Goal: Task Accomplishment & Management: Manage account settings

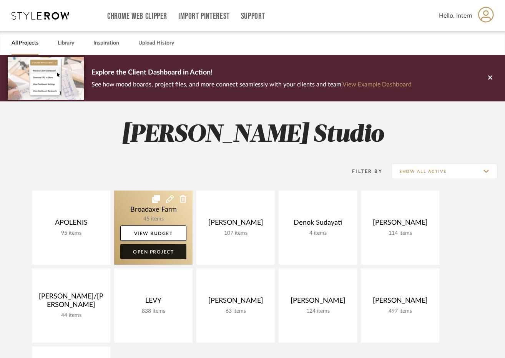
click at [142, 252] on link "Open Project" at bounding box center [153, 251] width 66 height 15
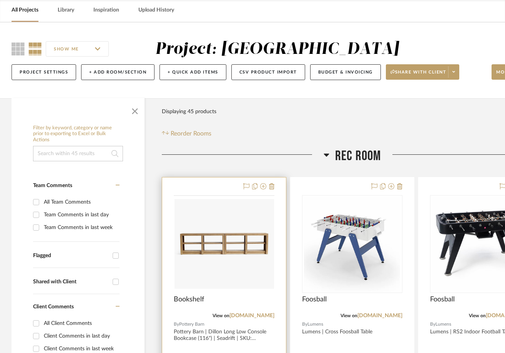
scroll to position [38, 0]
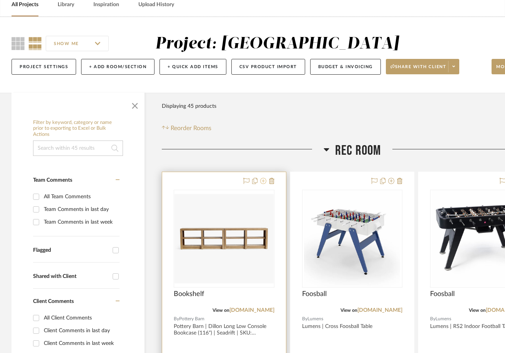
click at [265, 181] on icon at bounding box center [263, 181] width 6 height 6
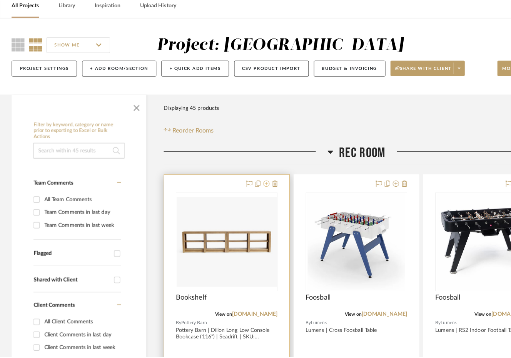
scroll to position [0, 0]
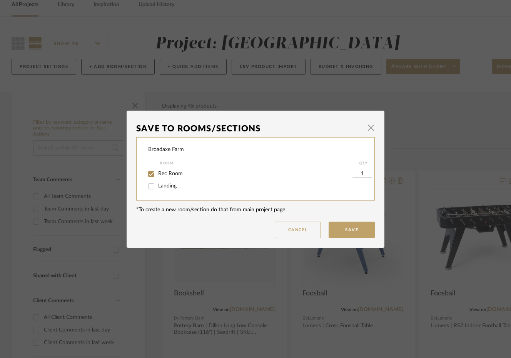
click at [163, 191] on div "Landing" at bounding box center [250, 186] width 204 height 12
click at [163, 188] on span "Landing" at bounding box center [167, 185] width 18 height 5
click at [157, 188] on input "Landing" at bounding box center [151, 186] width 12 height 12
checkbox input "true"
type input "1"
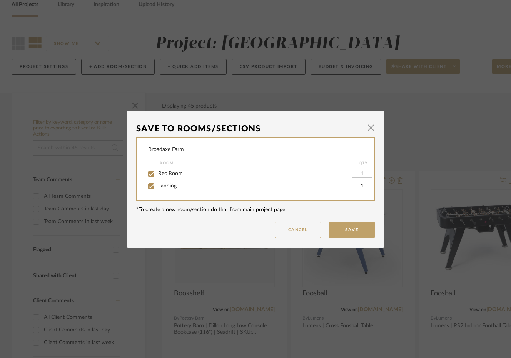
click at [161, 176] on span "Rec Room" at bounding box center [170, 173] width 25 height 5
click at [157, 176] on input "Rec Room" at bounding box center [151, 174] width 12 height 12
checkbox input "false"
click at [368, 233] on button "Save" at bounding box center [351, 230] width 46 height 17
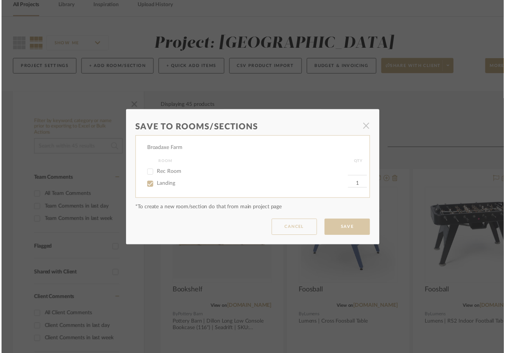
scroll to position [38, 0]
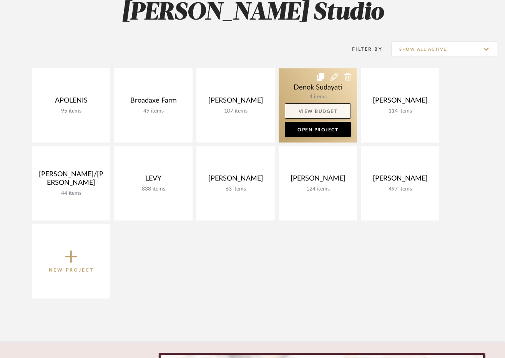
scroll to position [115, 0]
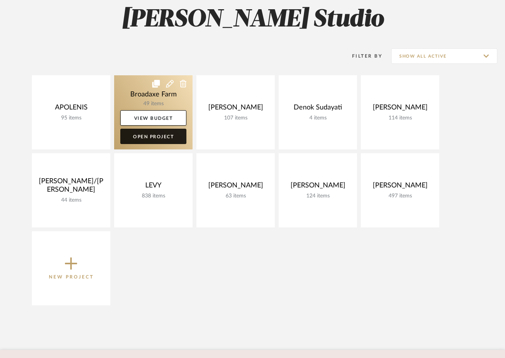
click at [158, 133] on link "Open Project" at bounding box center [153, 136] width 66 height 15
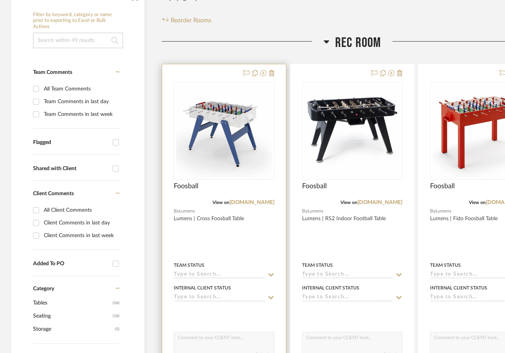
scroll to position [154, 0]
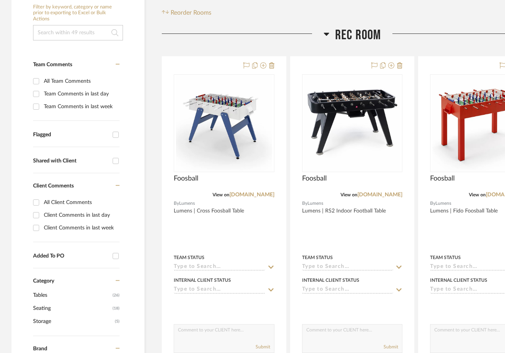
click at [324, 42] on h3 "Rec Room" at bounding box center [353, 35] width 58 height 17
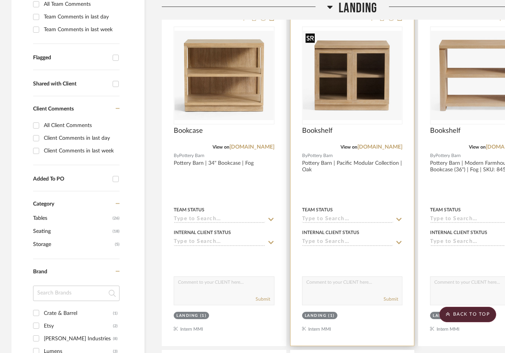
scroll to position [192, 0]
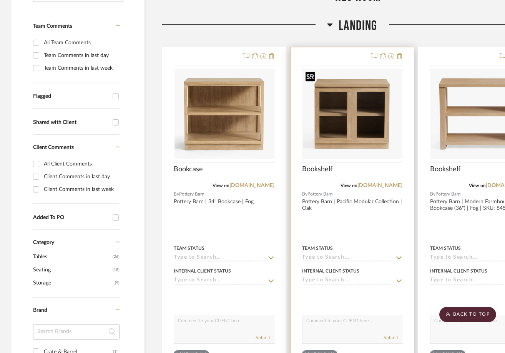
click at [377, 97] on img "0" at bounding box center [352, 113] width 99 height 89
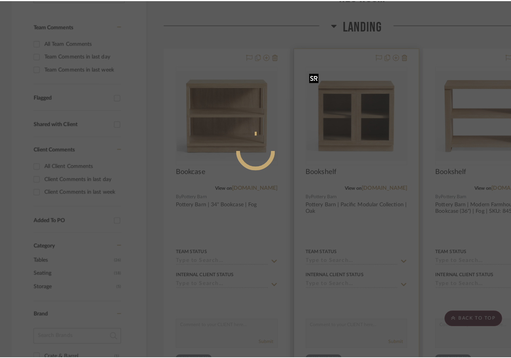
scroll to position [0, 0]
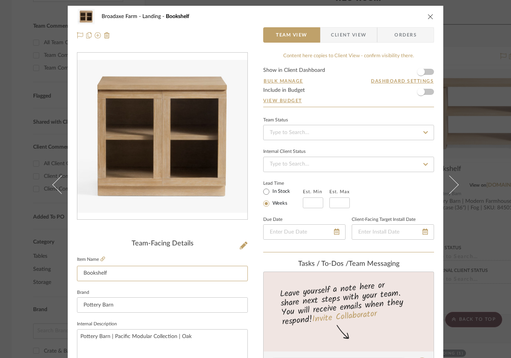
drag, startPoint x: 122, startPoint y: 273, endPoint x: 0, endPoint y: 262, distance: 122.0
click at [0, 262] on div "Broadaxe Farm Landing Bookshelf Team View Client View Orders Team-Facing Detail…" at bounding box center [255, 179] width 511 height 358
type input "Cabinet"
click at [428, 18] on div "Broadaxe Farm Landing Bookshelf" at bounding box center [255, 16] width 357 height 15
click at [427, 15] on icon "close" at bounding box center [430, 16] width 6 height 6
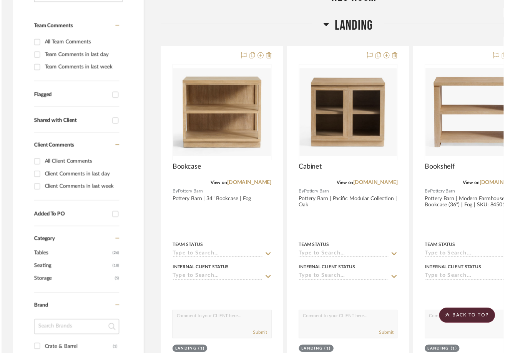
scroll to position [192, 0]
